Goal: Information Seeking & Learning: Learn about a topic

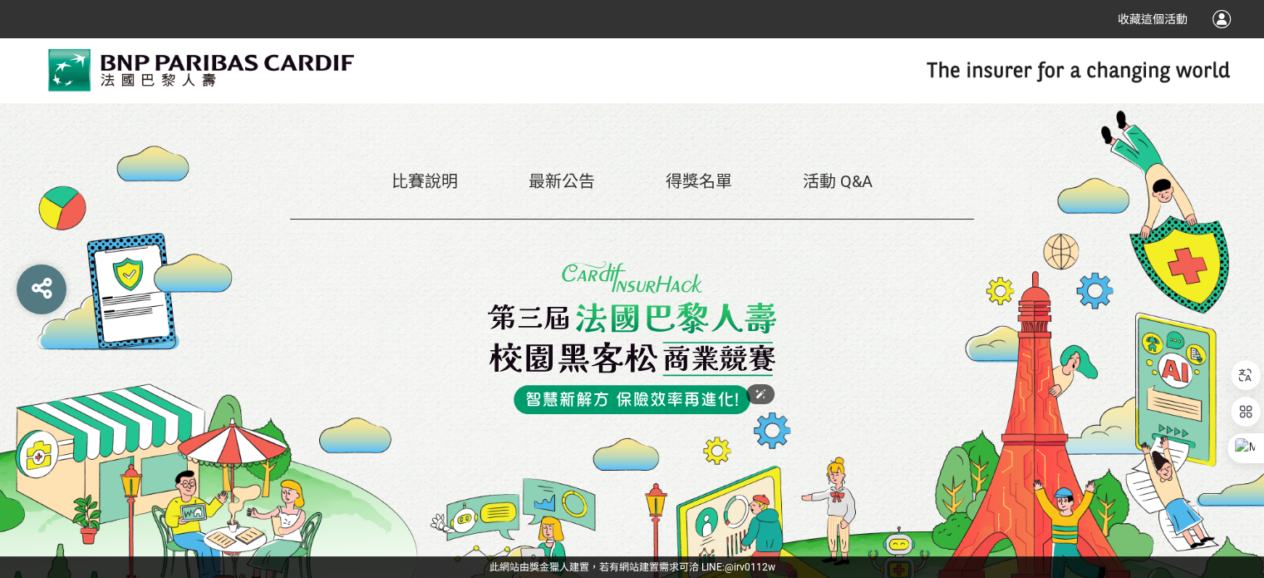
click at [651, 339] on img at bounding box center [632, 337] width 289 height 153
click at [553, 169] on div "最新公告" at bounding box center [562, 181] width 66 height 25
click at [568, 186] on link "最新公告" at bounding box center [562, 181] width 66 height 20
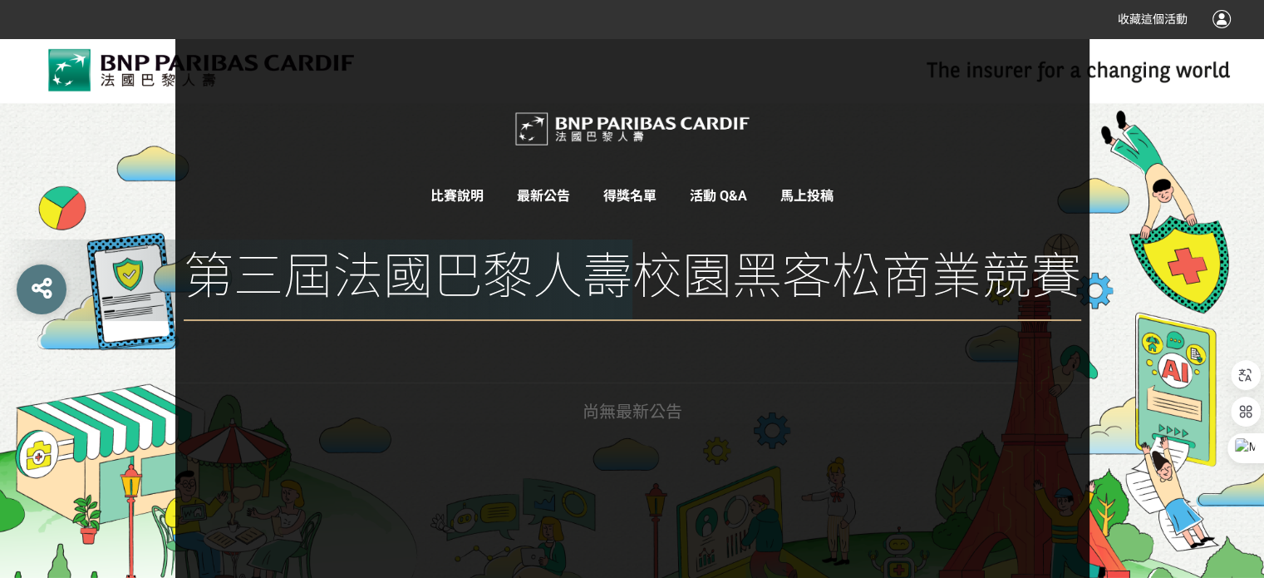
click at [470, 202] on link "比賽說明" at bounding box center [456, 196] width 53 height 16
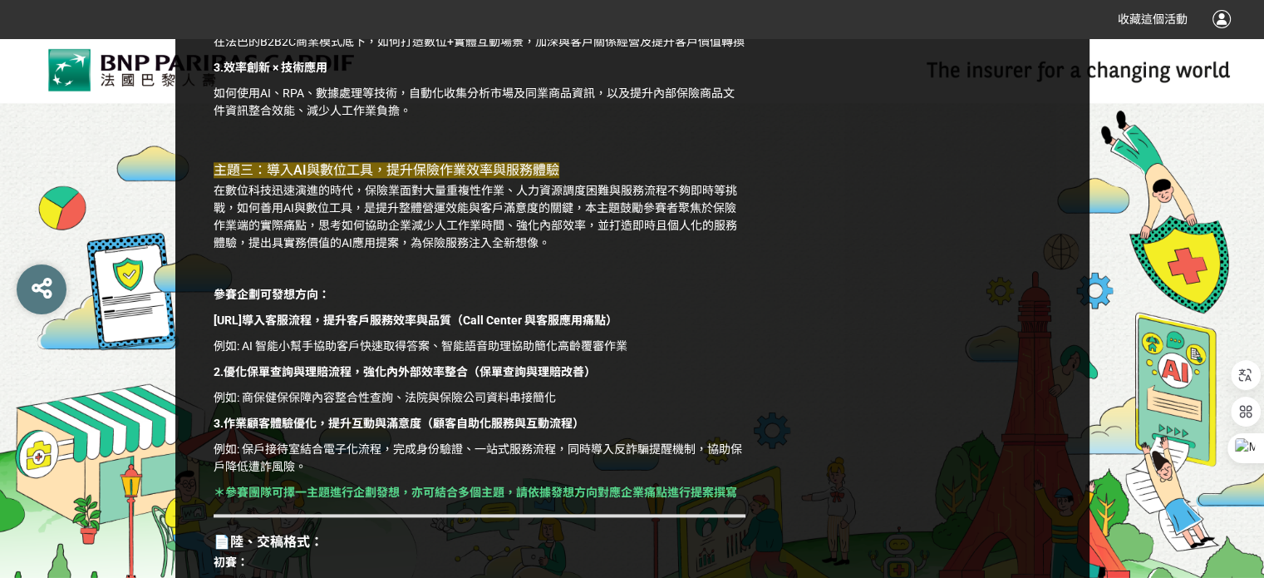
scroll to position [2244, 0]
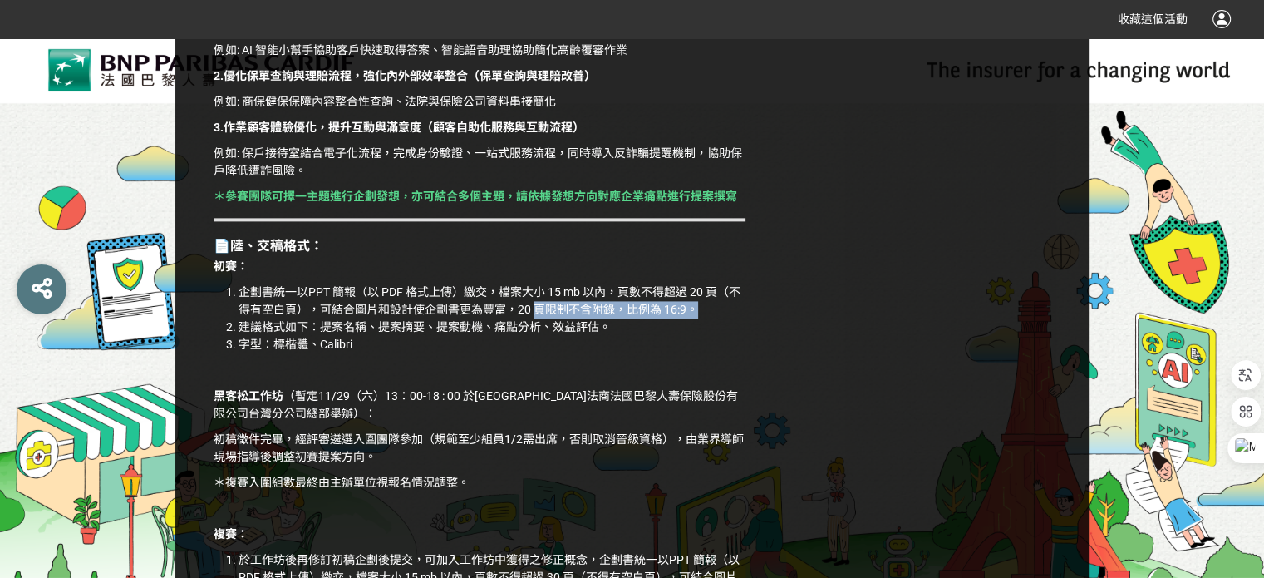
drag, startPoint x: 526, startPoint y: 328, endPoint x: 704, endPoint y: 323, distance: 177.9
click at [704, 318] on li "企劃書統一以PPT 簡報（以 PDF 格式上傳）繳交，檔案大小 15 mb 以內，頁數不得超過 20 頁（不得有空白頁），可結合圖片和設計使企劃書更為豐富，2…" at bounding box center [492, 300] width 507 height 35
click at [696, 419] on p "黑客松工作坊 （暫定11/29（六）13：00-18 : 00 於台北101大樓法商法國巴黎人壽保險股份有限公司台灣分公司總部舉辦）：" at bounding box center [480, 404] width 532 height 35
drag, startPoint x: 106, startPoint y: 194, endPoint x: 404, endPoint y: 47, distance: 331.5
